Goal: Information Seeking & Learning: Learn about a topic

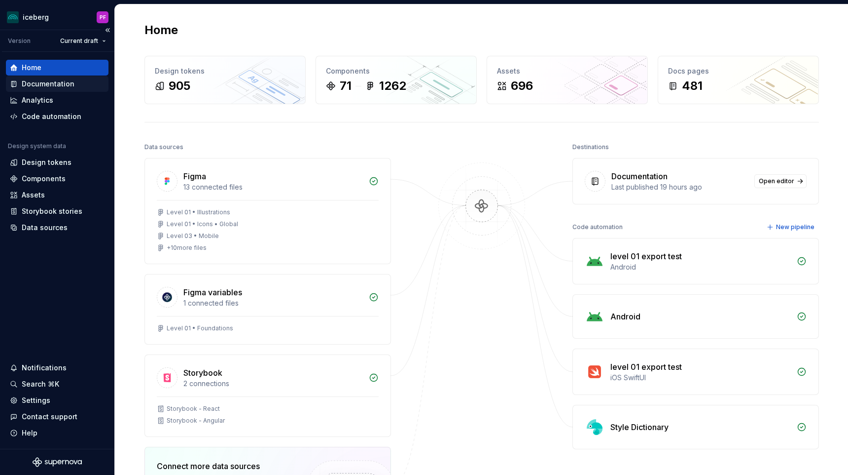
click at [65, 84] on div "Documentation" at bounding box center [48, 84] width 53 height 10
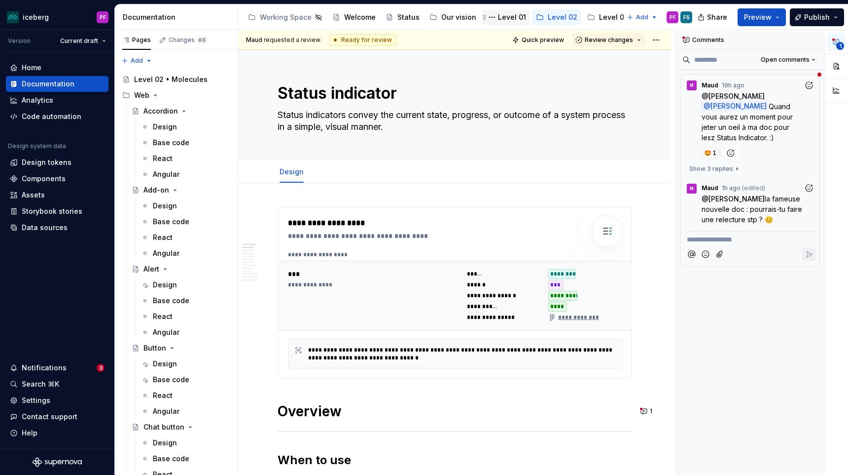
click at [508, 10] on div "Level 01" at bounding box center [506, 17] width 48 height 16
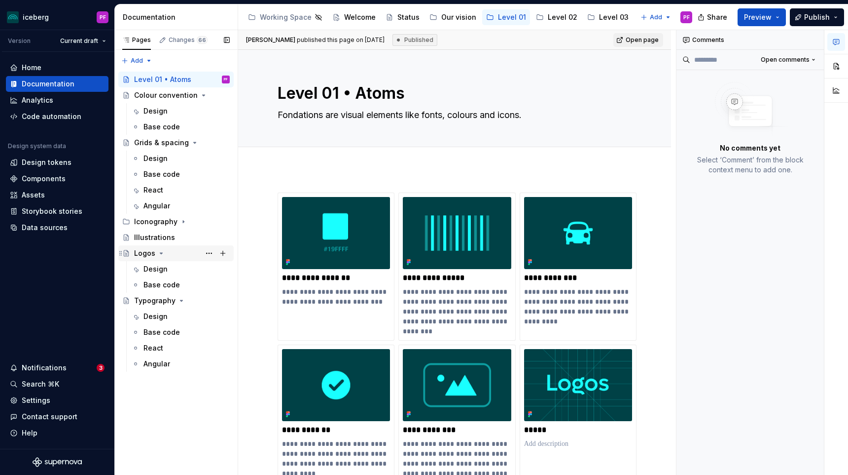
click at [164, 254] on div "Logos" at bounding box center [182, 253] width 96 height 14
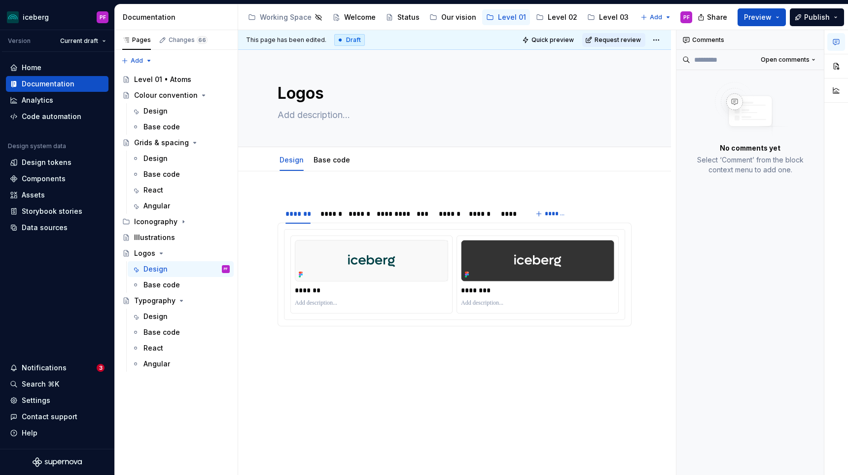
scroll to position [30, 0]
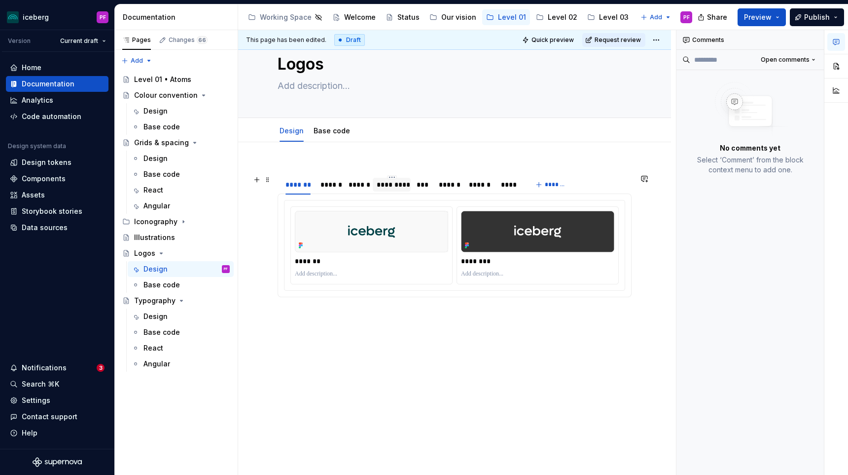
click at [402, 184] on div "*********" at bounding box center [392, 185] width 30 height 10
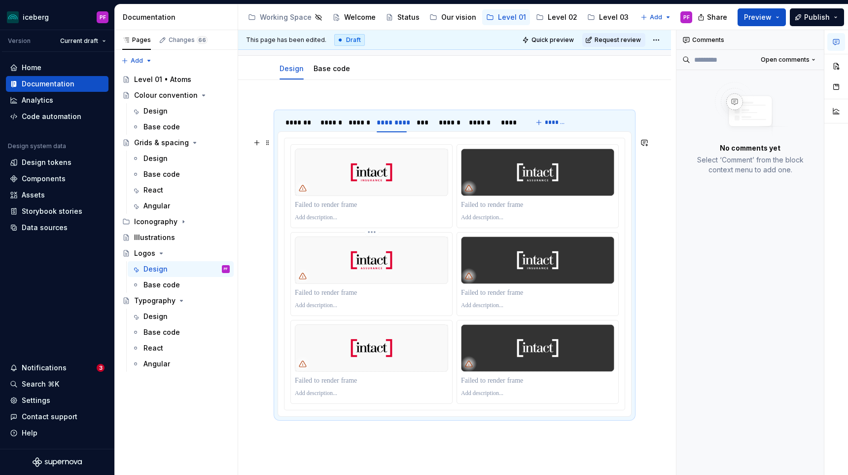
scroll to position [93, 0]
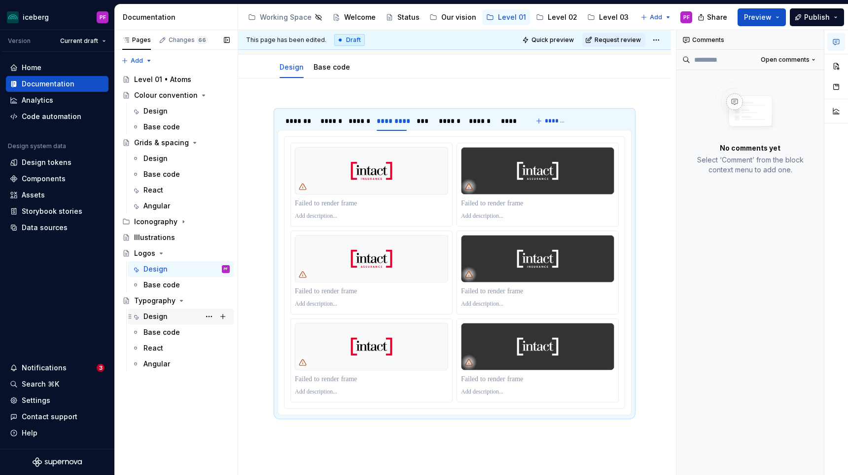
click at [157, 313] on div "Design" at bounding box center [156, 316] width 24 height 10
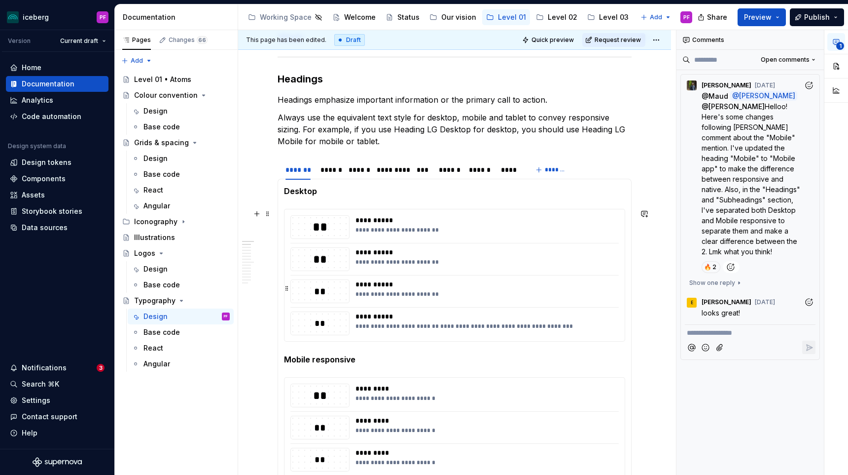
scroll to position [199, 0]
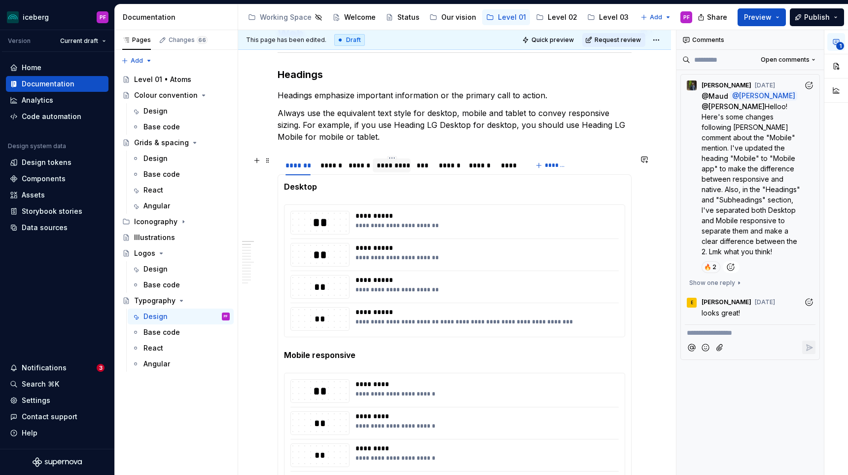
click at [386, 168] on div "*********" at bounding box center [392, 165] width 30 height 10
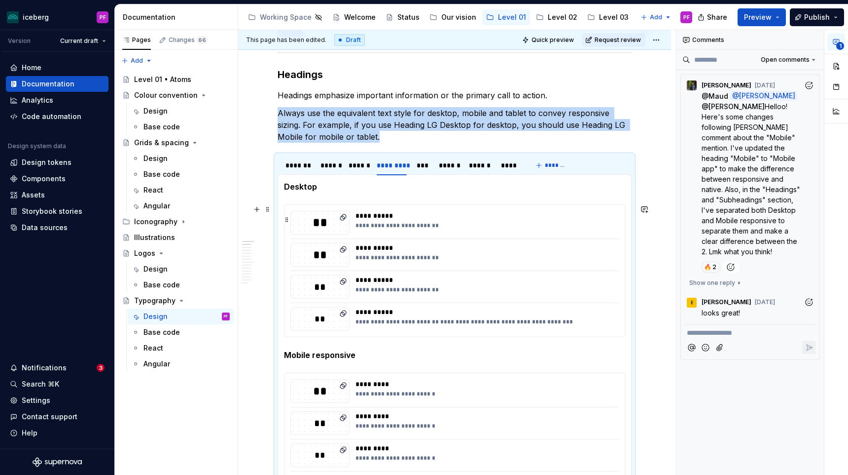
click at [321, 226] on div "**" at bounding box center [320, 222] width 58 height 17
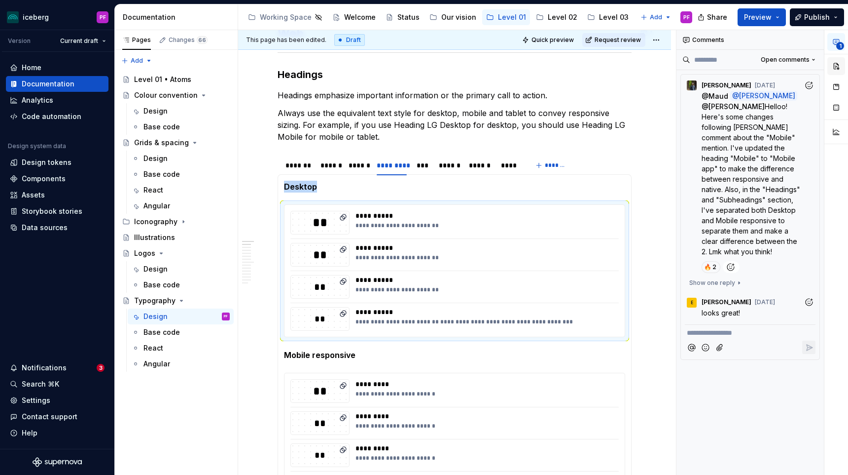
click at [830, 66] on button "button" at bounding box center [837, 66] width 18 height 18
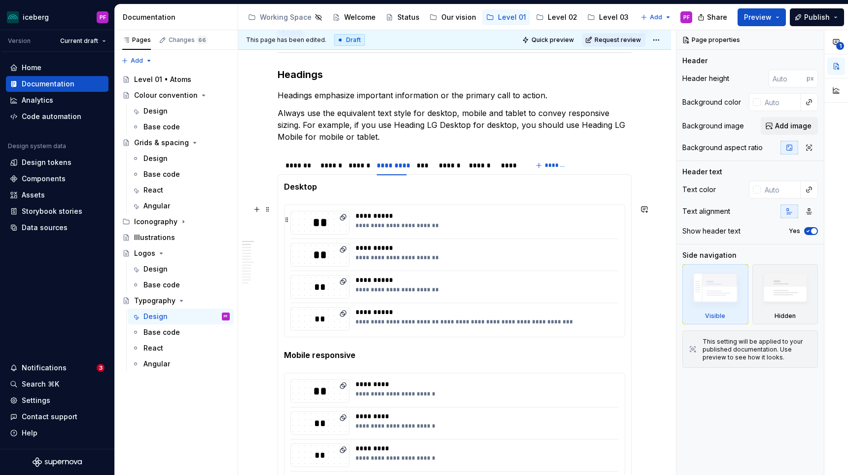
click at [319, 228] on div "**" at bounding box center [320, 222] width 58 height 17
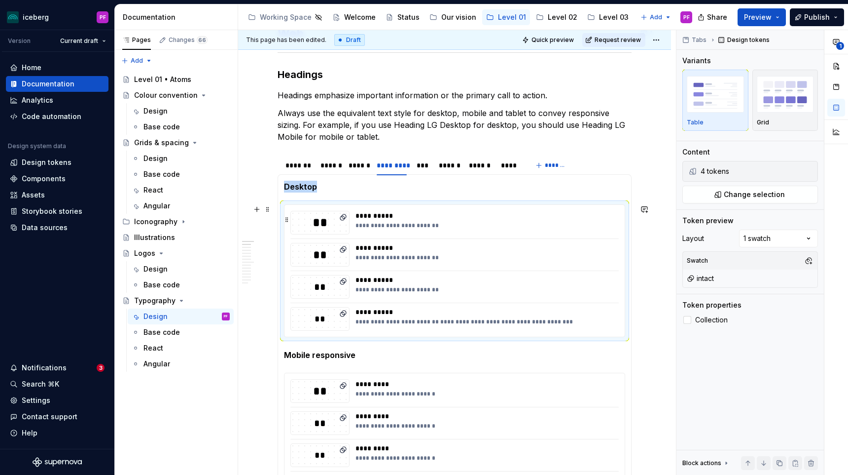
click at [319, 228] on div "**" at bounding box center [320, 222] width 58 height 17
click at [721, 194] on button "Change selection" at bounding box center [751, 194] width 136 height 18
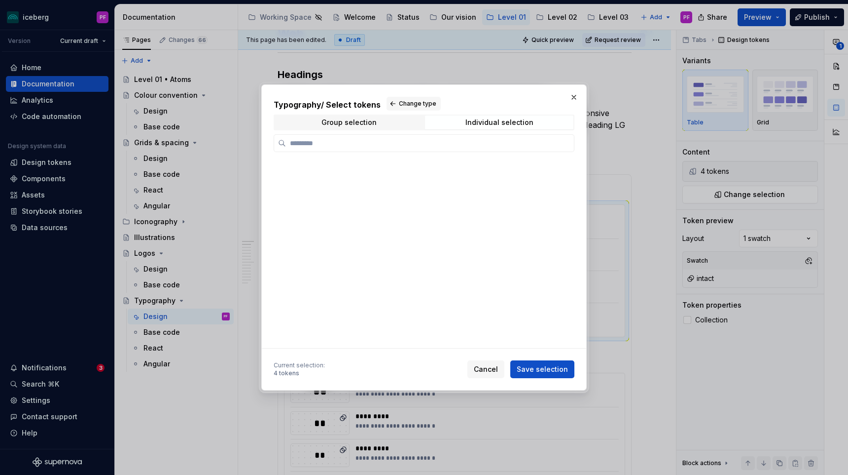
scroll to position [0, 0]
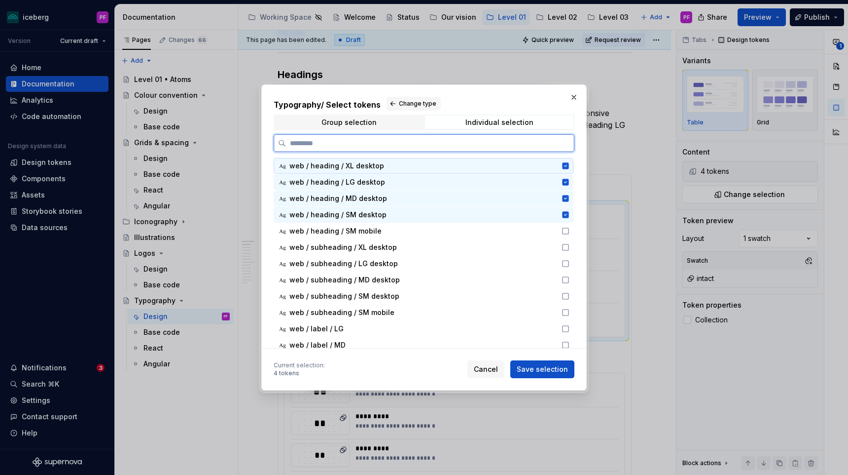
click at [567, 161] on div "Ag web / heading / XL desktop" at bounding box center [424, 166] width 300 height 16
click at [569, 181] on icon at bounding box center [565, 182] width 6 height 6
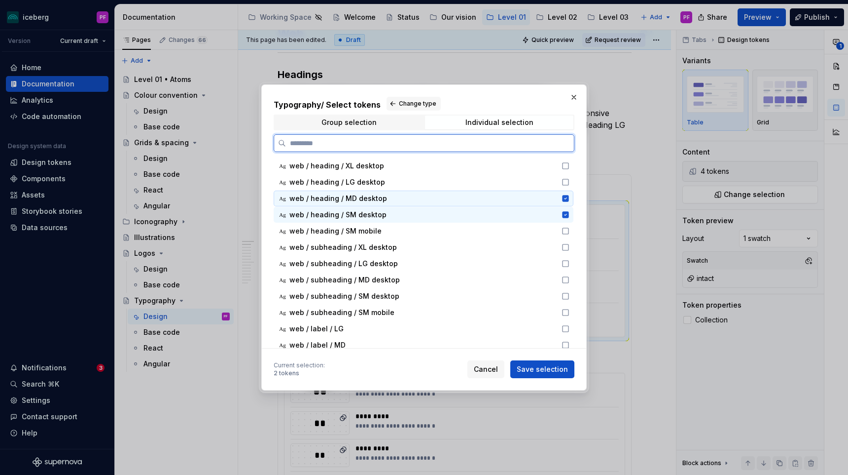
click at [569, 200] on icon at bounding box center [565, 198] width 6 height 6
click at [569, 212] on icon at bounding box center [565, 214] width 6 height 6
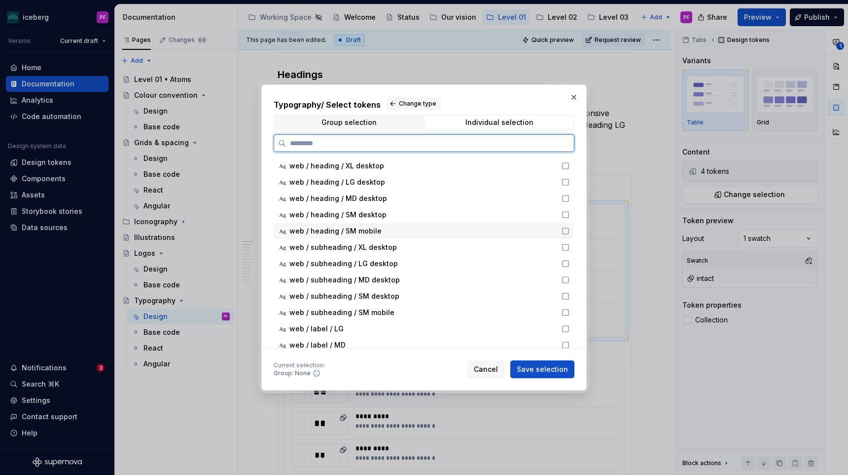
click at [571, 236] on div "Ag web / heading / SM mobile" at bounding box center [424, 231] width 300 height 16
click at [570, 250] on icon at bounding box center [566, 247] width 8 height 8
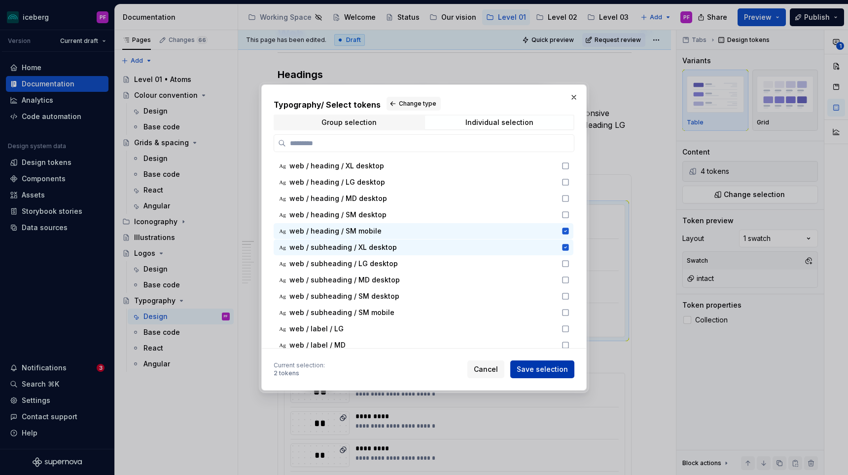
click at [552, 364] on span "Save selection" at bounding box center [542, 369] width 51 height 10
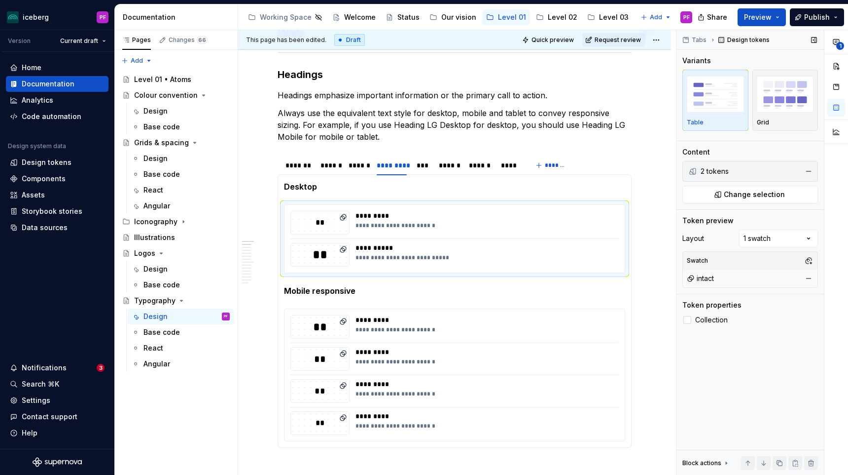
click at [781, 281] on div "intact" at bounding box center [750, 278] width 131 height 14
click at [807, 279] on button "button" at bounding box center [809, 278] width 14 height 14
click at [806, 259] on button "button" at bounding box center [809, 261] width 14 height 14
click at [501, 220] on html "iceberg PF Version Current draft Home Documentation Analytics Code automation D…" at bounding box center [424, 237] width 848 height 475
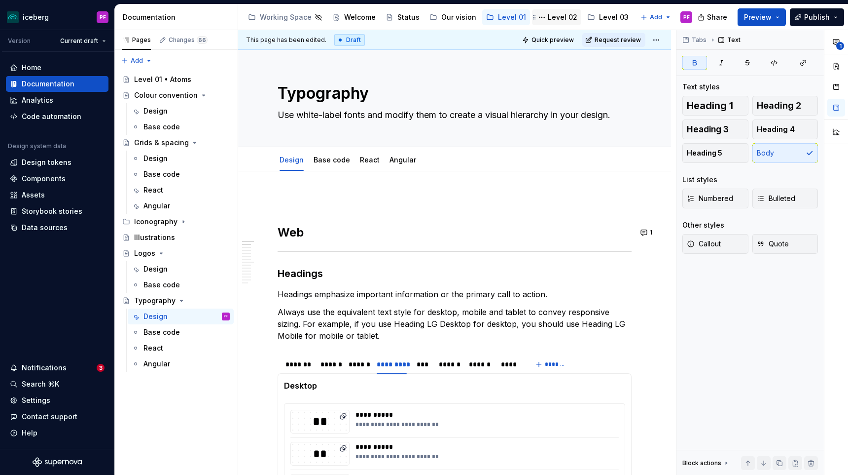
click at [552, 11] on div "Level 02" at bounding box center [556, 17] width 41 height 12
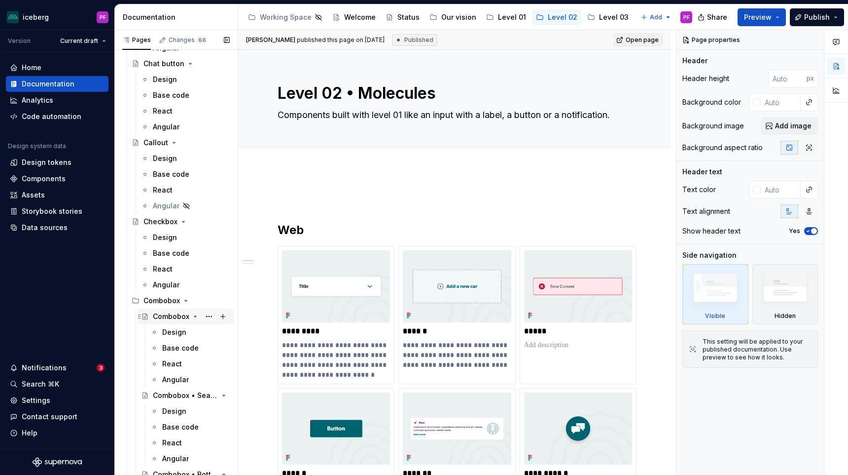
scroll to position [364, 0]
click at [554, 16] on div "Level 02" at bounding box center [563, 17] width 30 height 10
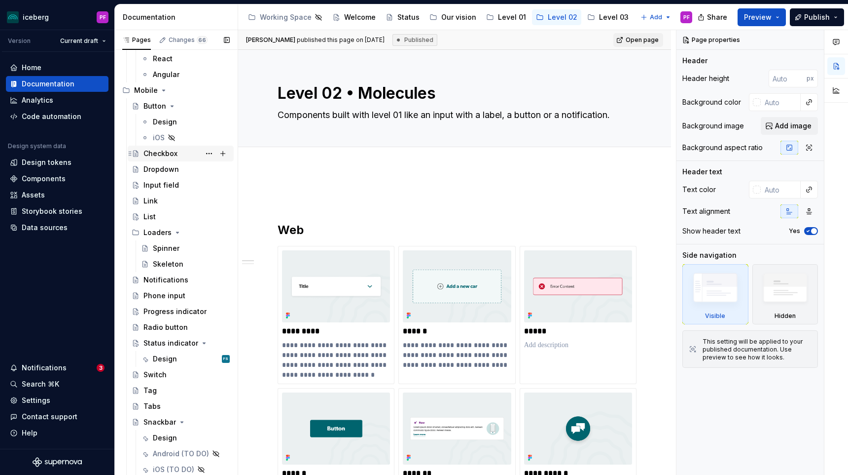
scroll to position [2495, 0]
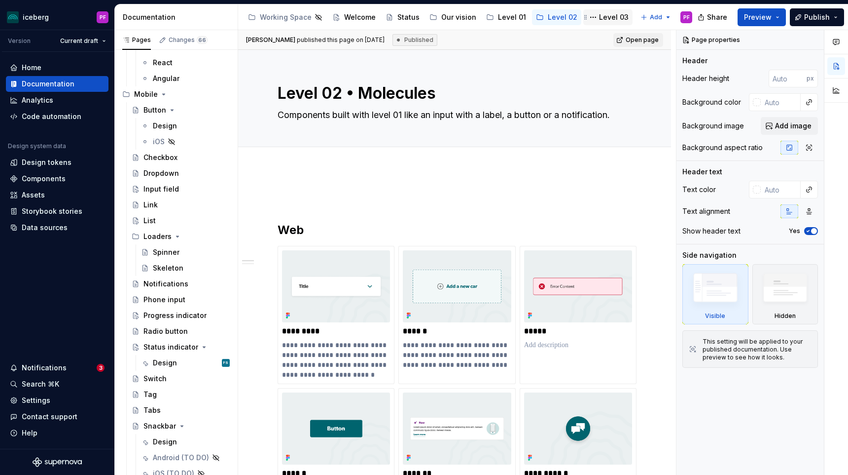
click at [595, 11] on div "Level 03" at bounding box center [607, 17] width 41 height 12
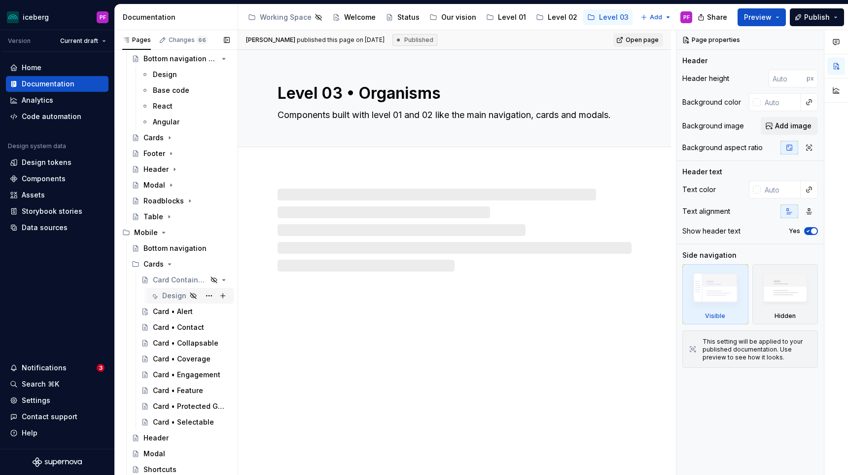
scroll to position [68, 0]
click at [176, 281] on div "Card Containers" at bounding box center [166, 280] width 27 height 10
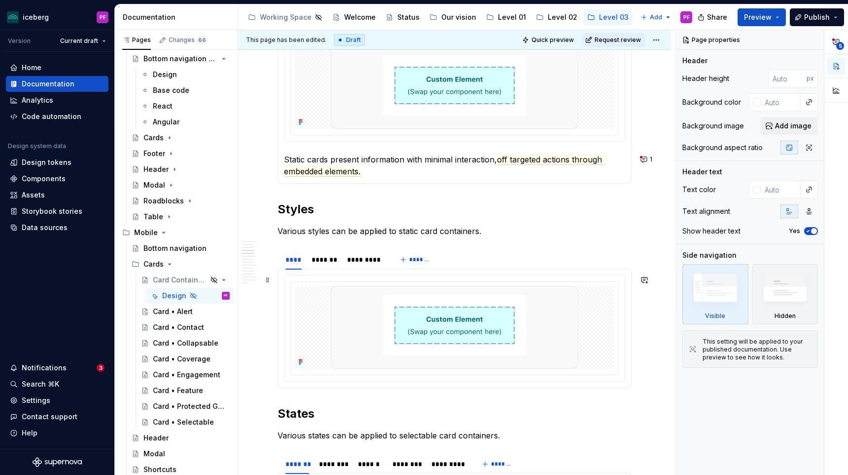
scroll to position [579, 0]
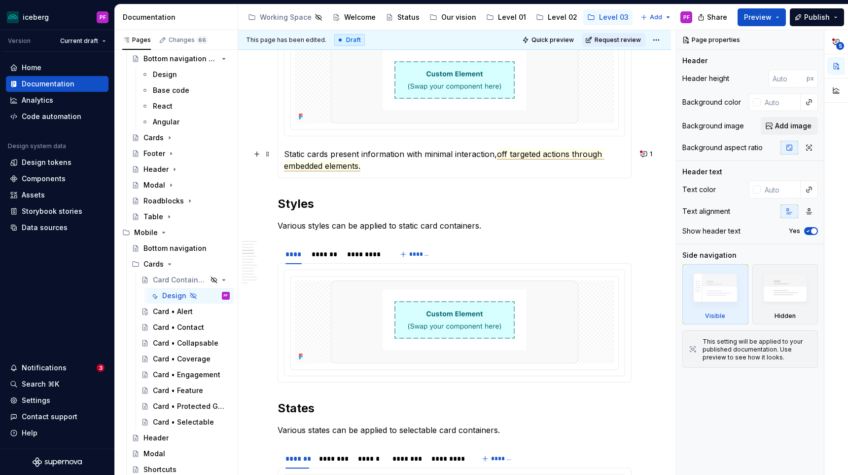
click at [537, 158] on span "off targeted actions through embedded elements." at bounding box center [444, 160] width 321 height 22
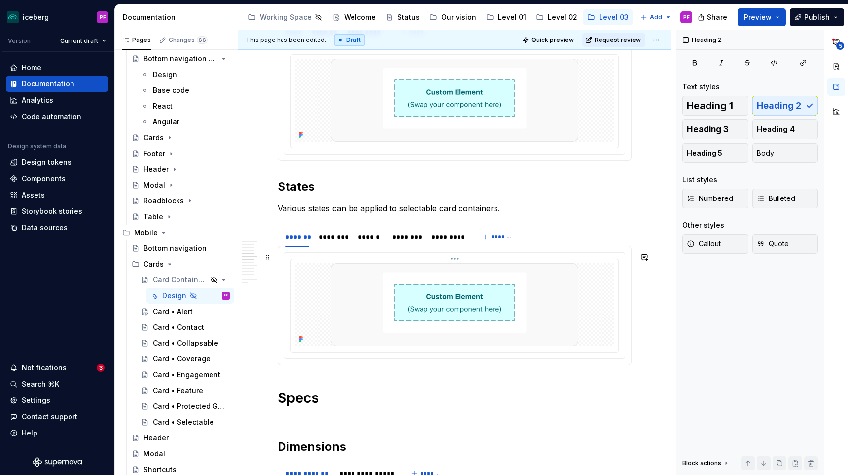
scroll to position [806, 0]
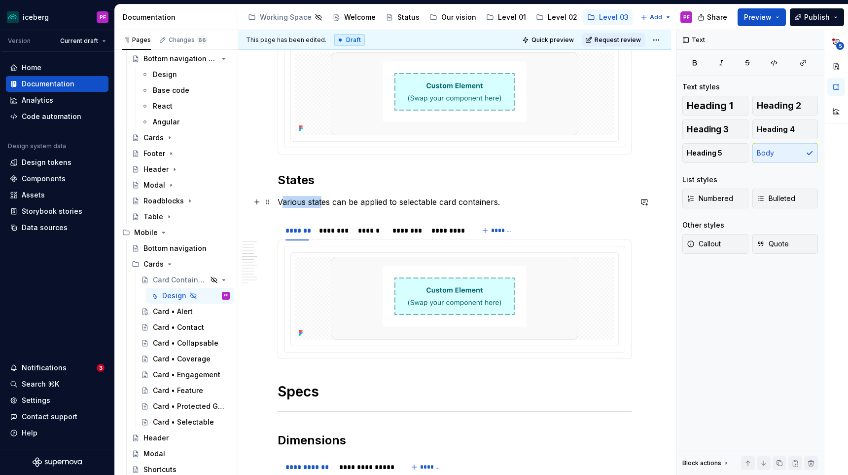
drag, startPoint x: 285, startPoint y: 202, endPoint x: 322, endPoint y: 202, distance: 37.0
click at [322, 202] on p "Various states can be applied to selectable card containers." at bounding box center [455, 202] width 354 height 12
click at [428, 202] on p "Various states can be applied to selectable card containers." at bounding box center [455, 202] width 354 height 12
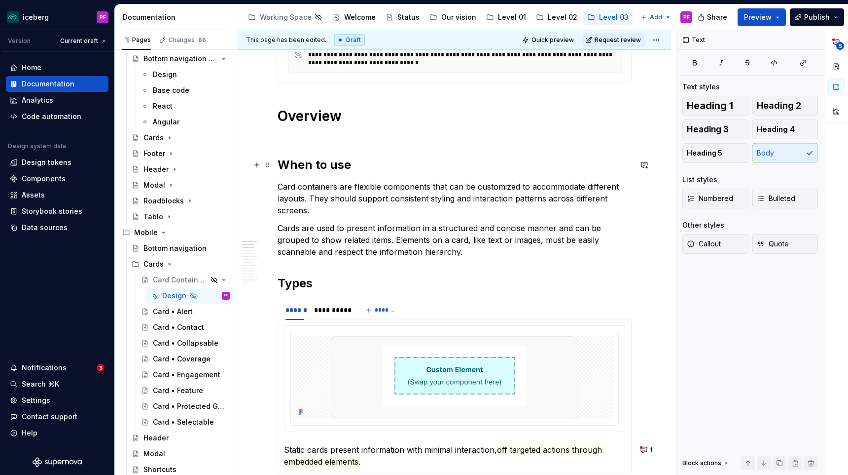
scroll to position [277, 0]
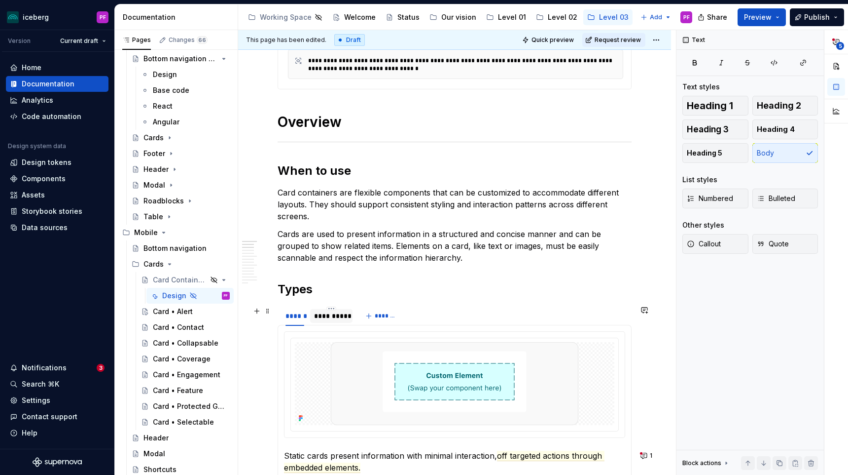
click at [327, 320] on div "**********" at bounding box center [331, 316] width 35 height 10
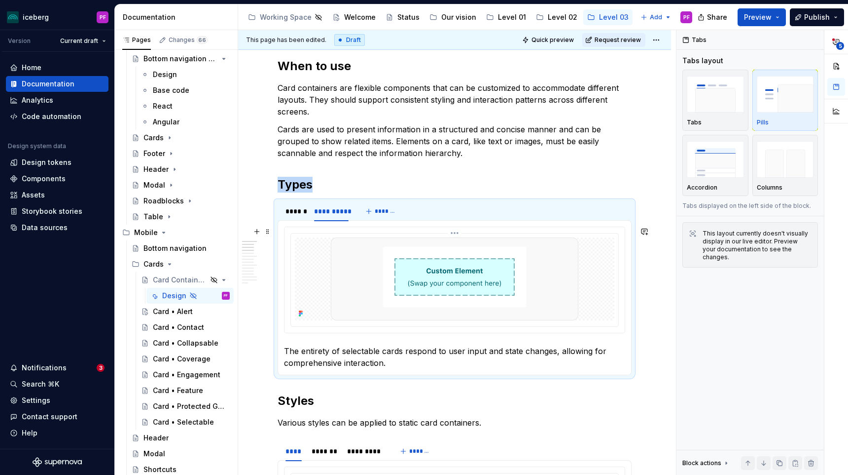
scroll to position [388, 0]
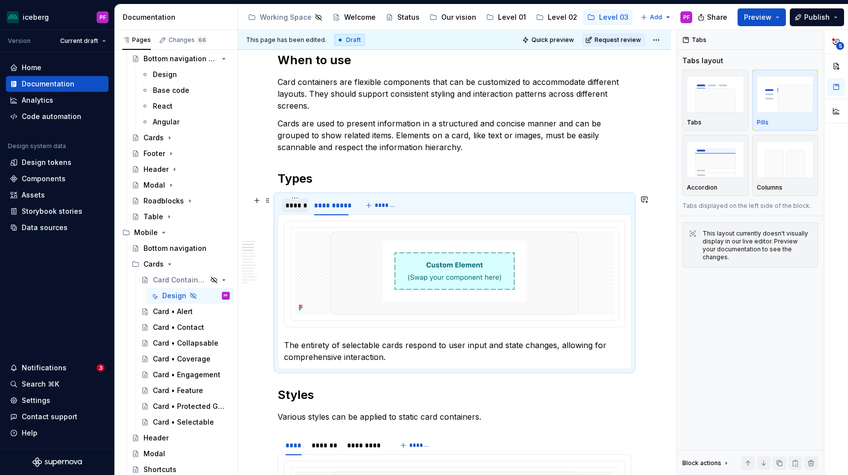
click at [295, 208] on div "******" at bounding box center [295, 205] width 19 height 10
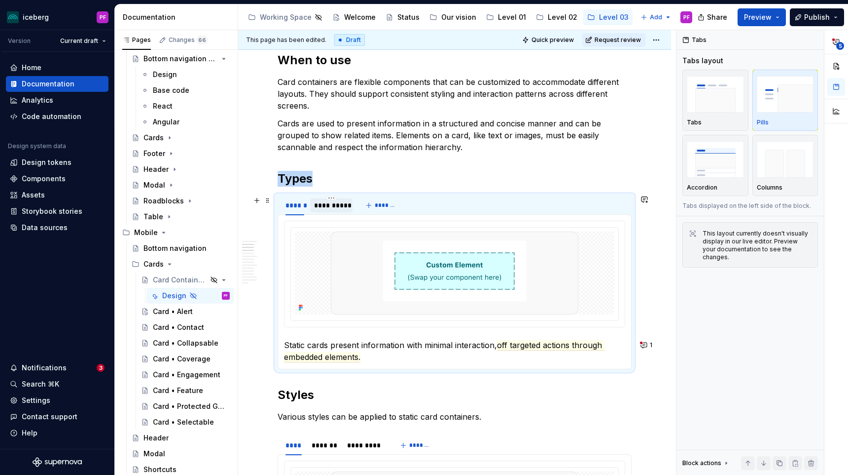
click at [339, 210] on div "**********" at bounding box center [331, 205] width 42 height 14
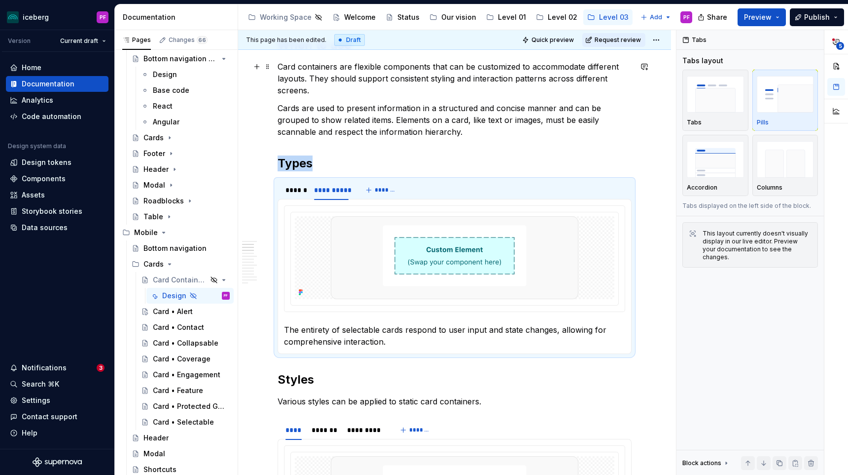
scroll to position [442, 0]
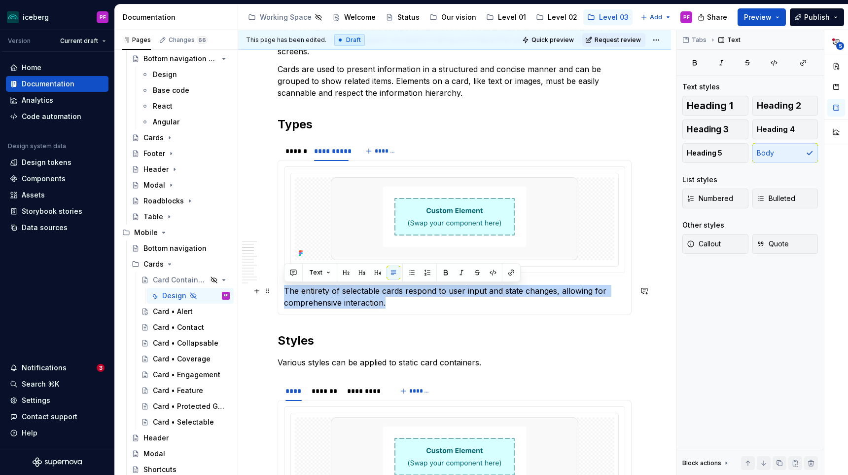
drag, startPoint x: 388, startPoint y: 304, endPoint x: 283, endPoint y: 284, distance: 106.5
click at [283, 284] on div "Static cards present information with minimal interaction, off targeted actions…" at bounding box center [455, 237] width 354 height 155
copy p "The entirety of selectable cards respond to user input and state changes, allow…"
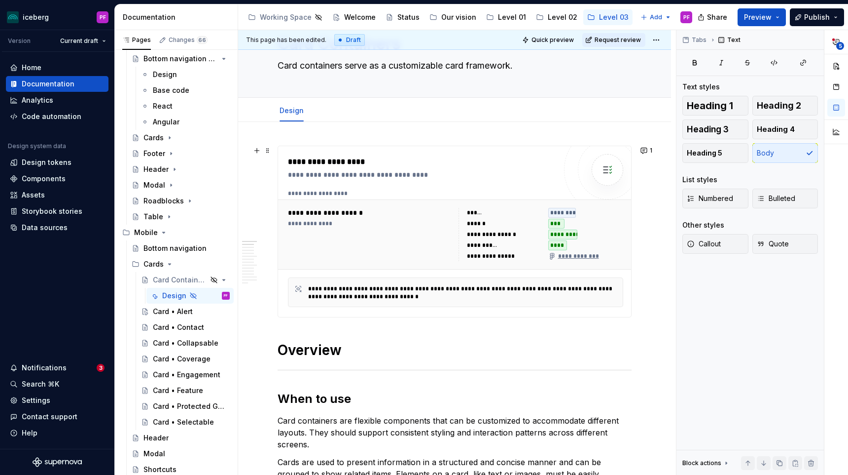
scroll to position [0, 0]
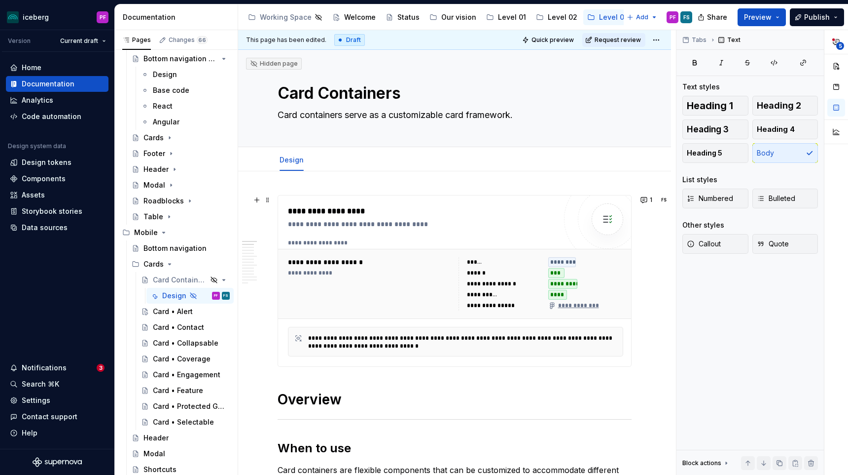
type textarea "*"
type textarea "Card ontainers"
type textarea "*"
type textarea "Card containers"
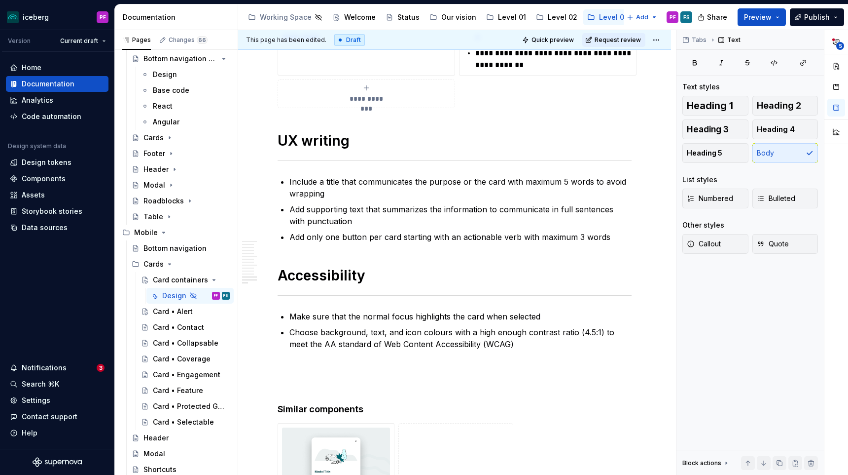
scroll to position [3385, 0]
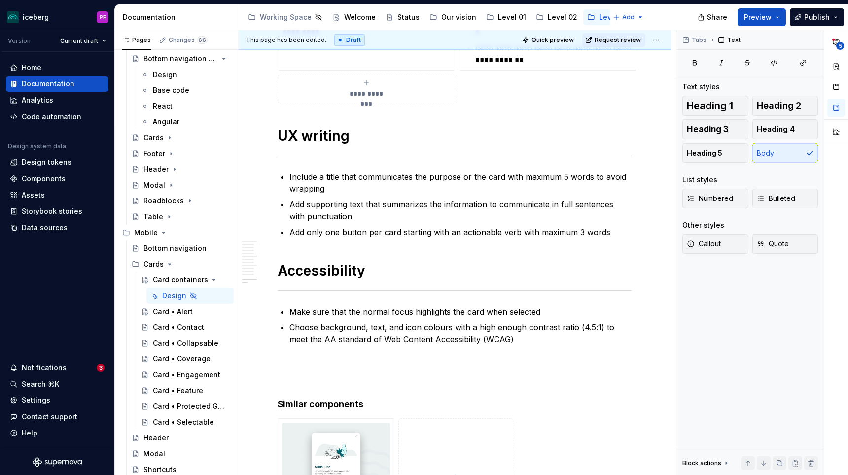
type textarea "*"
